Goal: Book appointment/travel/reservation

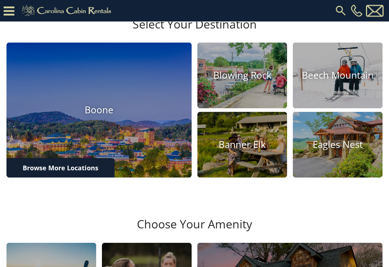
scroll to position [196, 0]
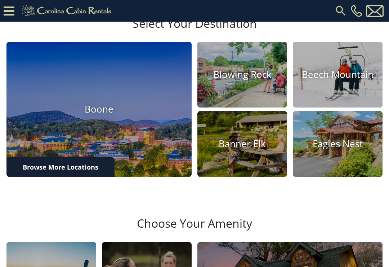
click at [128, 141] on img at bounding box center [98, 109] width 185 height 135
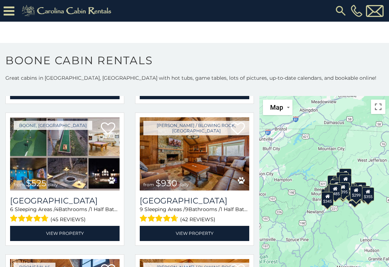
scroll to position [157, 0]
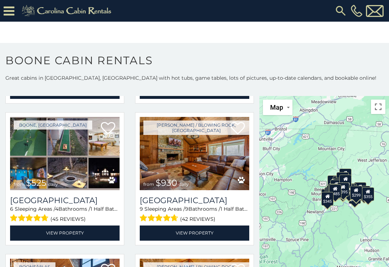
click at [74, 168] on img at bounding box center [65, 154] width 110 height 74
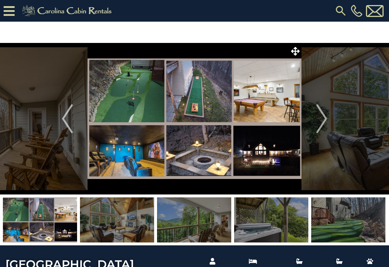
click at [317, 115] on img "Next" at bounding box center [321, 118] width 11 height 29
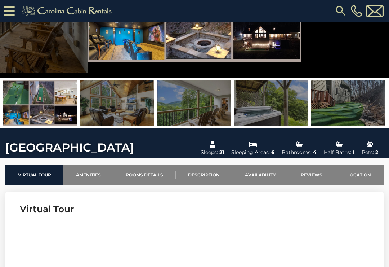
scroll to position [95, 0]
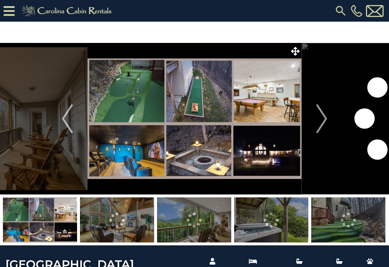
click at [294, 51] on icon at bounding box center [295, 51] width 9 height 9
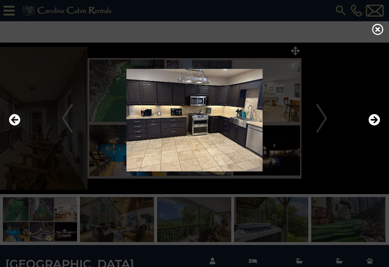
scroll to position [1, 0]
